Goal: Task Accomplishment & Management: Manage account settings

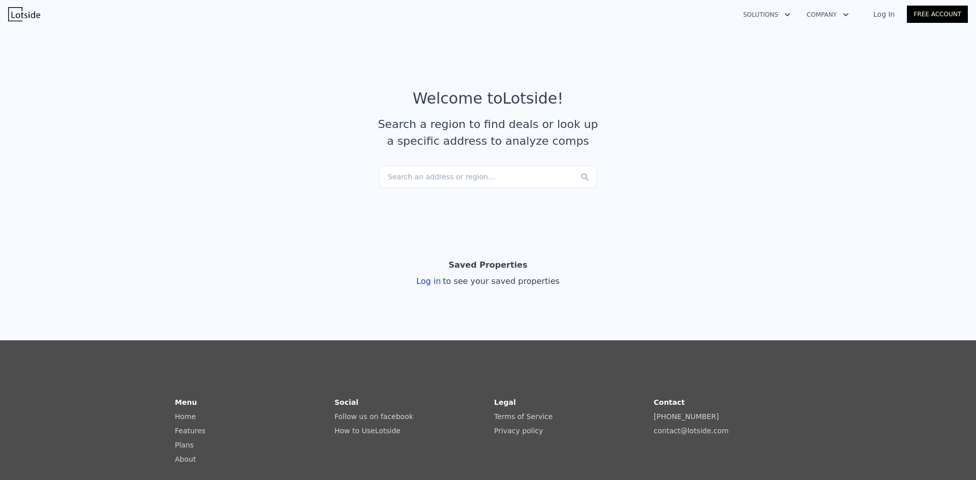
click at [885, 15] on link "Log In" at bounding box center [884, 14] width 46 height 10
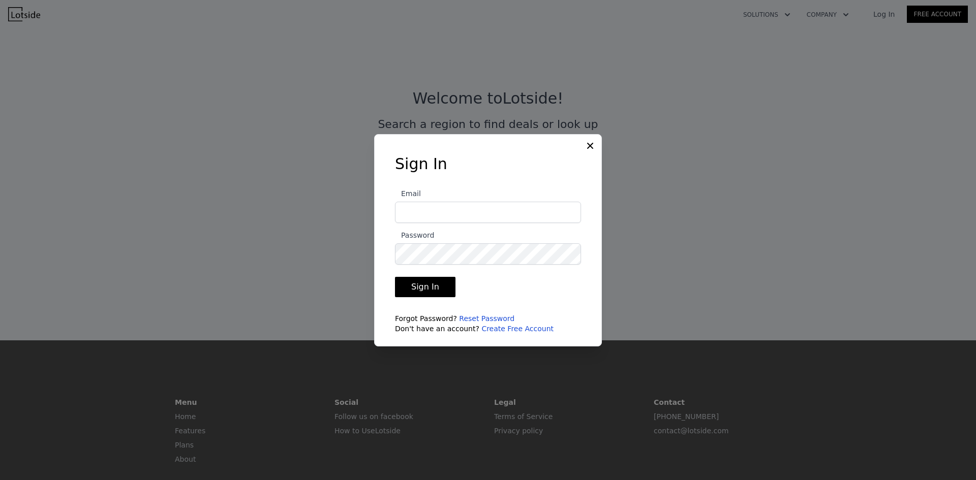
click at [428, 216] on input "Email" at bounding box center [488, 212] width 186 height 21
type input "[EMAIL_ADDRESS][DOMAIN_NAME]"
click at [415, 284] on button "Sign In" at bounding box center [425, 287] width 61 height 20
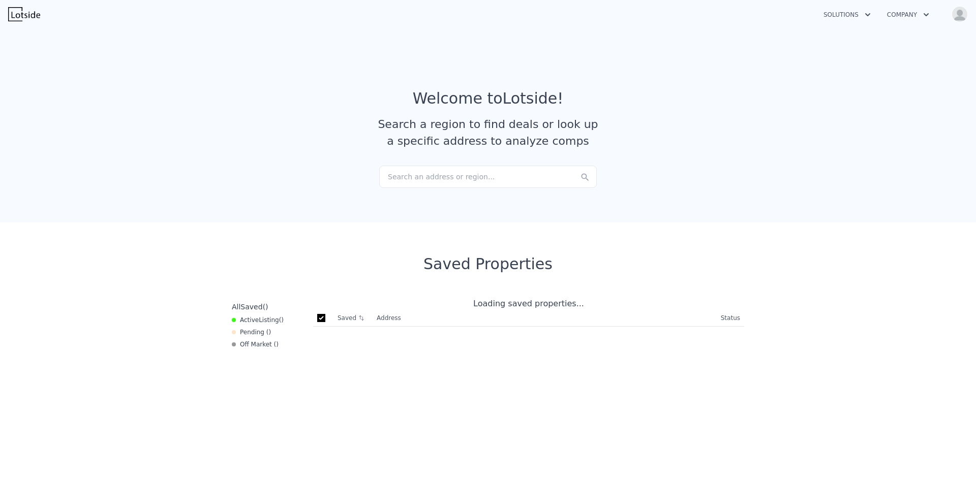
checkbox input "true"
click at [868, 16] on icon "button" at bounding box center [867, 14] width 5 height 3
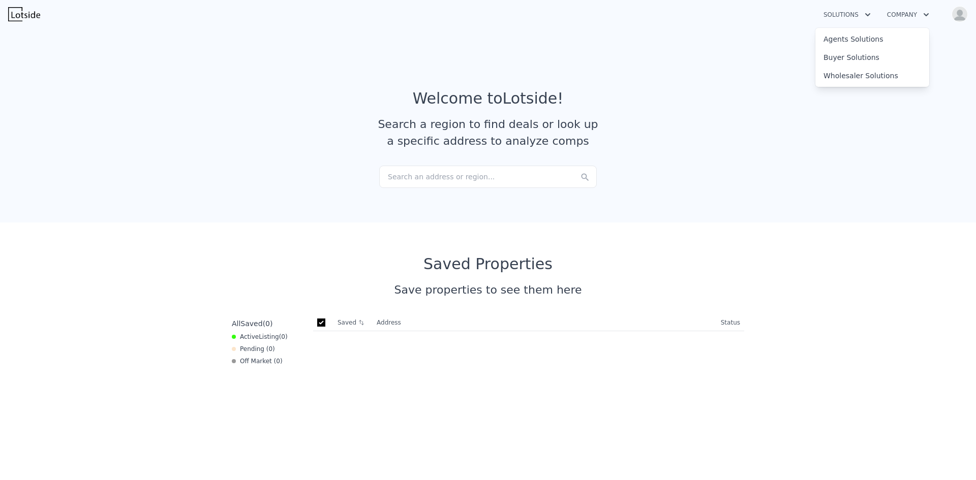
click at [926, 15] on icon "button" at bounding box center [926, 14] width 5 height 3
